Goal: Task Accomplishment & Management: Use online tool/utility

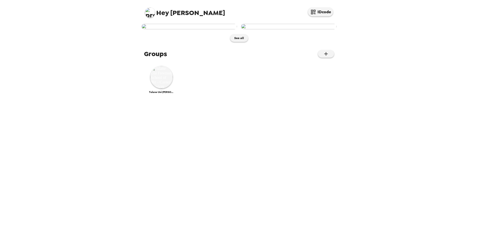
click at [205, 29] on img at bounding box center [190, 27] width 96 height 6
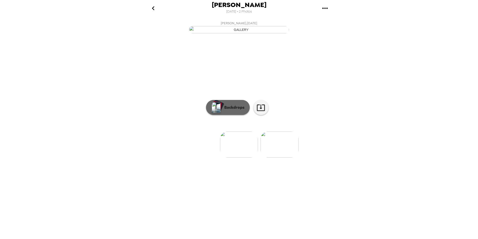
click at [230, 110] on p "Backdrops" at bounding box center [233, 107] width 23 height 6
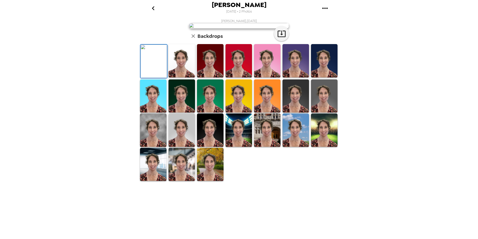
scroll to position [25, 0]
click at [157, 147] on img at bounding box center [153, 129] width 27 height 33
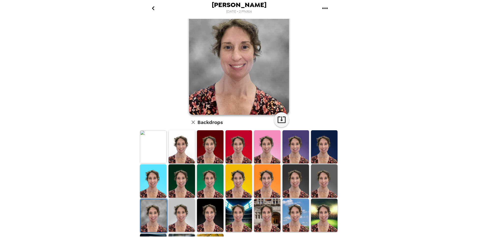
click at [174, 223] on img at bounding box center [182, 214] width 27 height 33
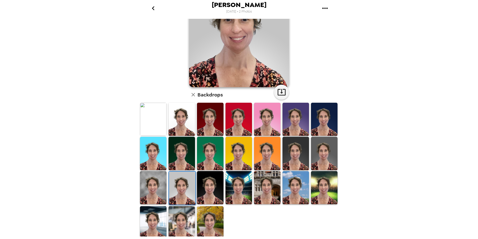
scroll to position [53, 0]
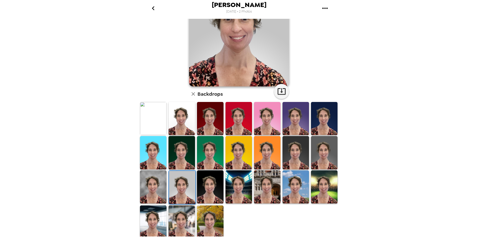
click at [190, 228] on img at bounding box center [182, 221] width 27 height 33
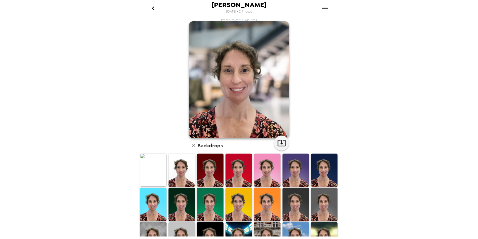
scroll to position [0, 0]
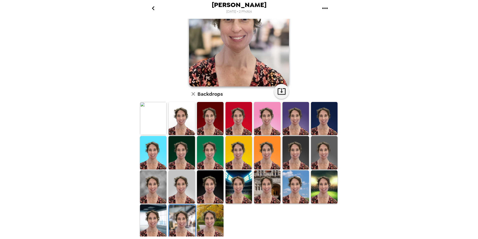
click at [187, 199] on img at bounding box center [182, 186] width 27 height 33
